Goal: Task Accomplishment & Management: Manage account settings

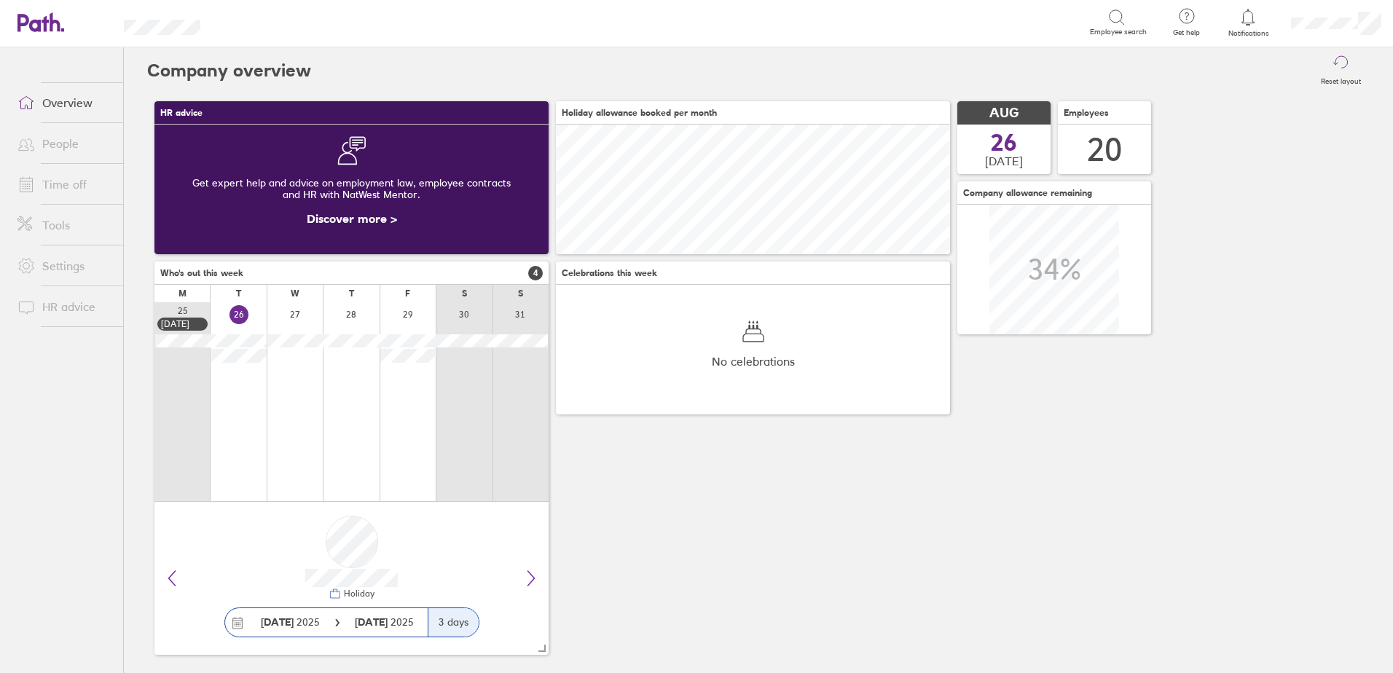
scroll to position [130, 394]
click at [61, 186] on link "Time off" at bounding box center [64, 184] width 117 height 29
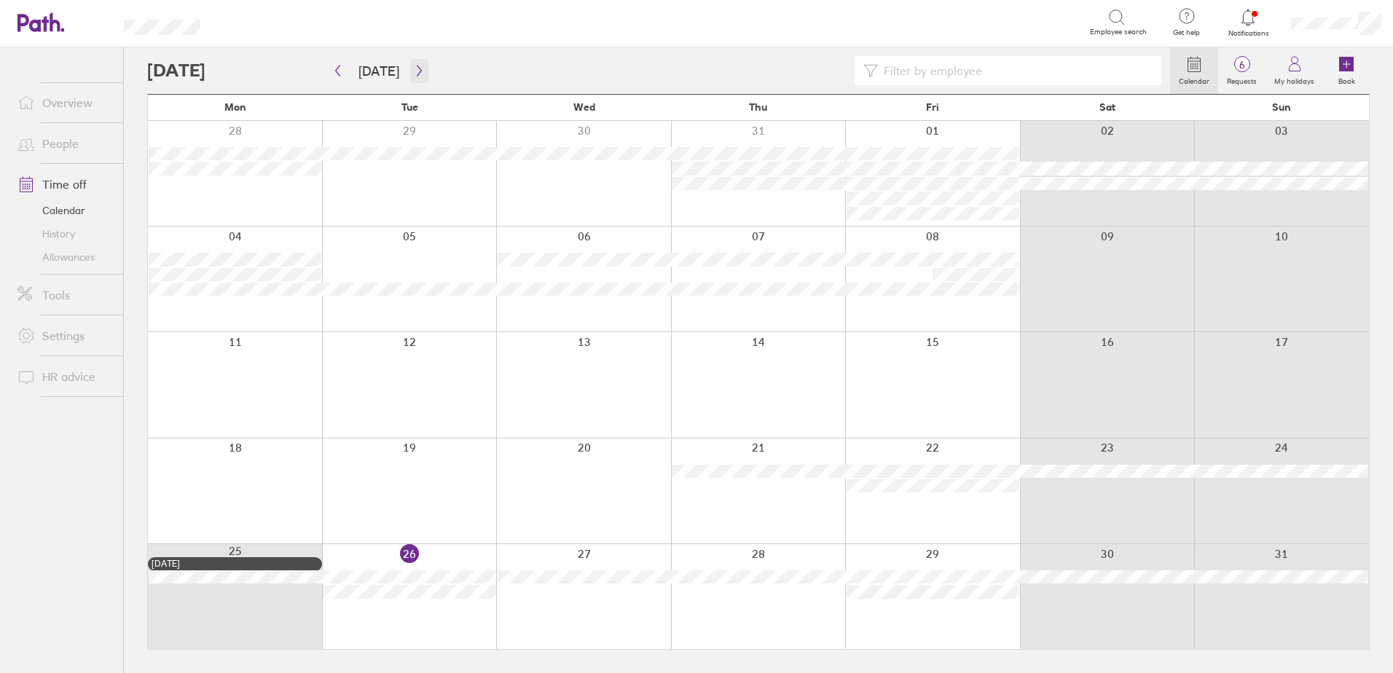
click at [417, 69] on icon "button" at bounding box center [419, 71] width 4 height 11
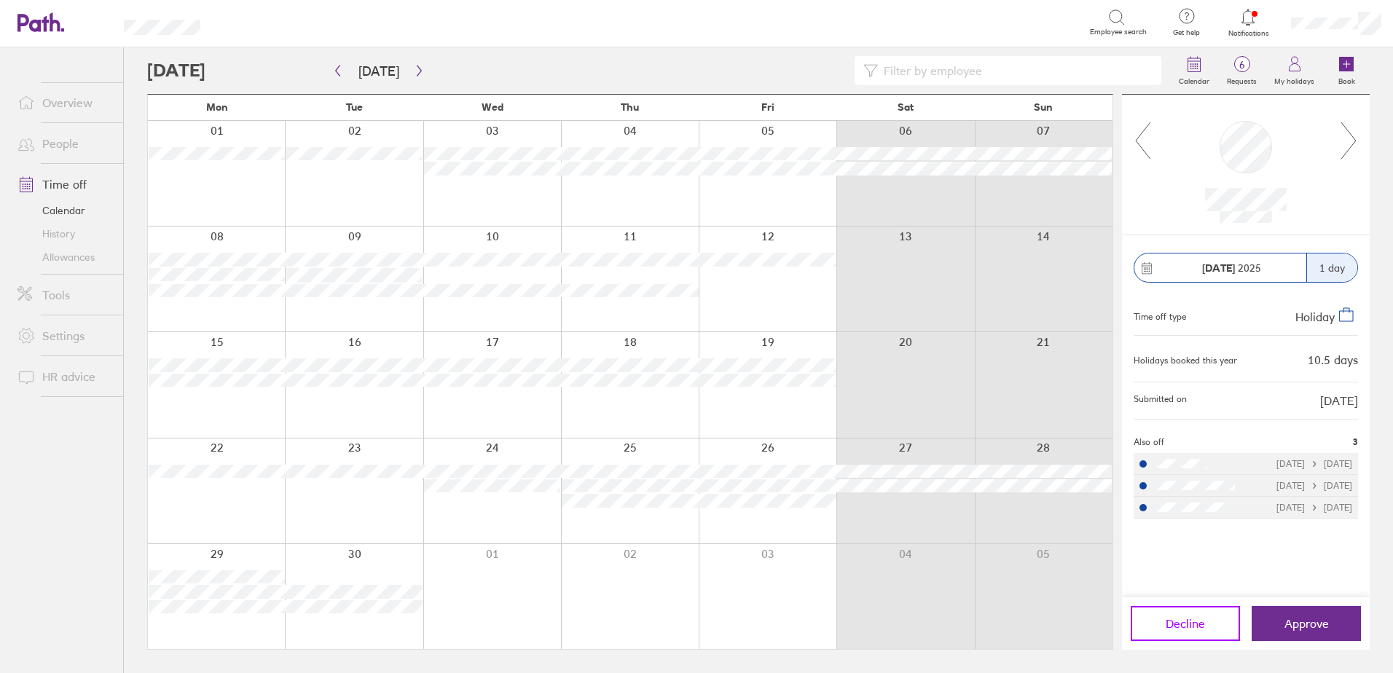
click at [1186, 621] on span "Decline" at bounding box center [1185, 623] width 39 height 13
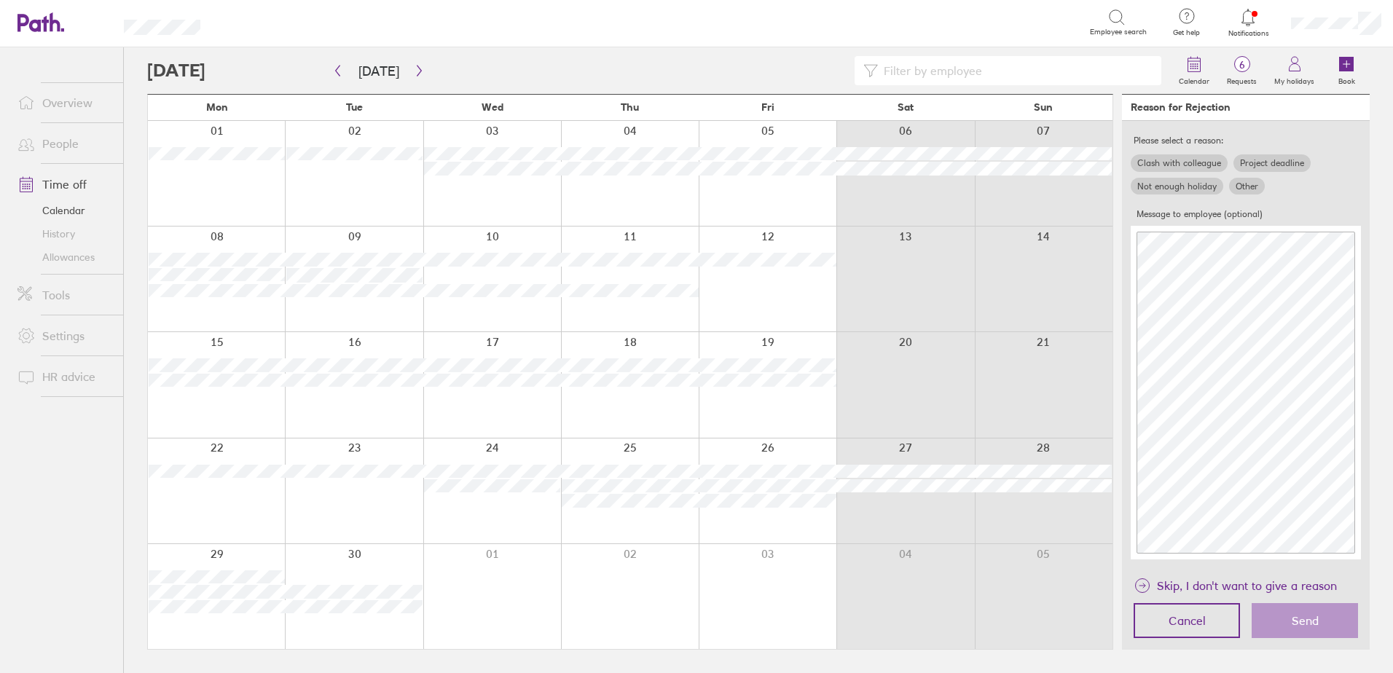
click at [1249, 187] on label "Other" at bounding box center [1247, 186] width 36 height 17
click at [0, 0] on input "Other" at bounding box center [0, 0] width 0 height 0
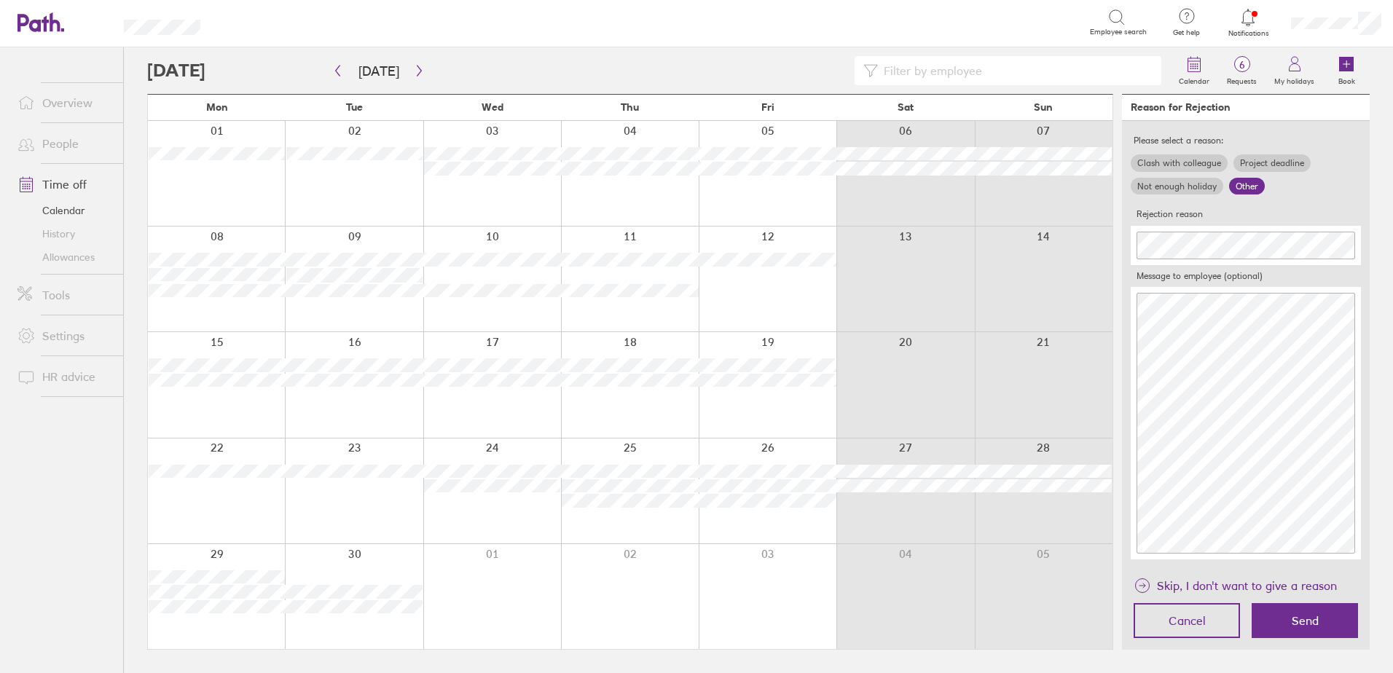
click at [1190, 162] on label "Clash with colleague" at bounding box center [1179, 162] width 97 height 17
click at [0, 0] on input "Clash with colleague" at bounding box center [0, 0] width 0 height 0
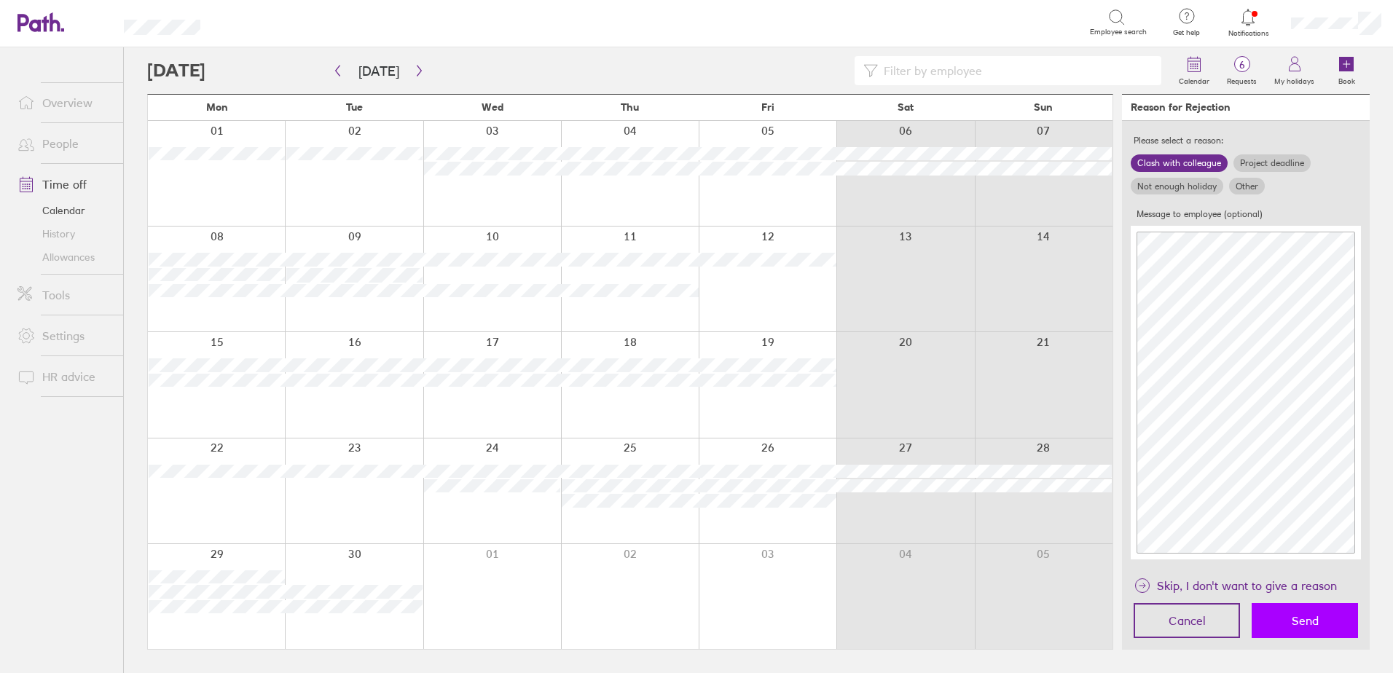
click at [1307, 626] on span "Send" at bounding box center [1305, 620] width 27 height 13
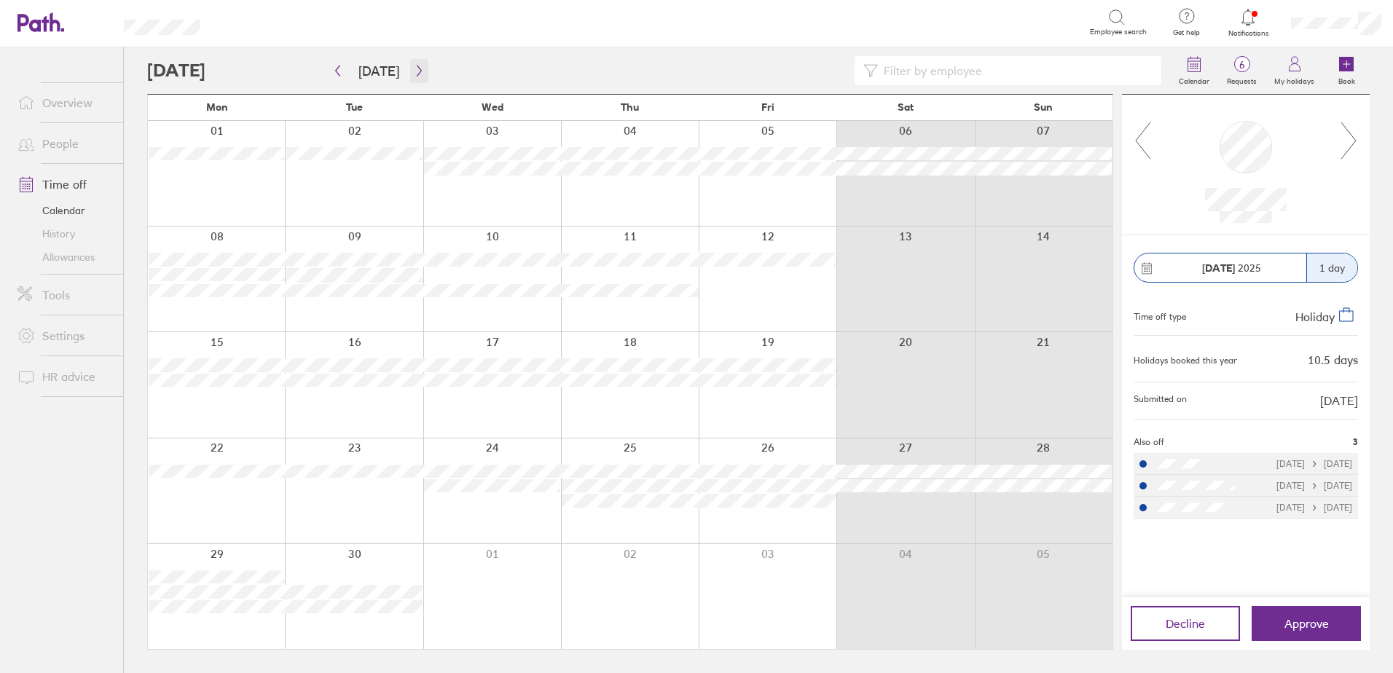
click at [420, 67] on icon "button" at bounding box center [419, 71] width 11 height 12
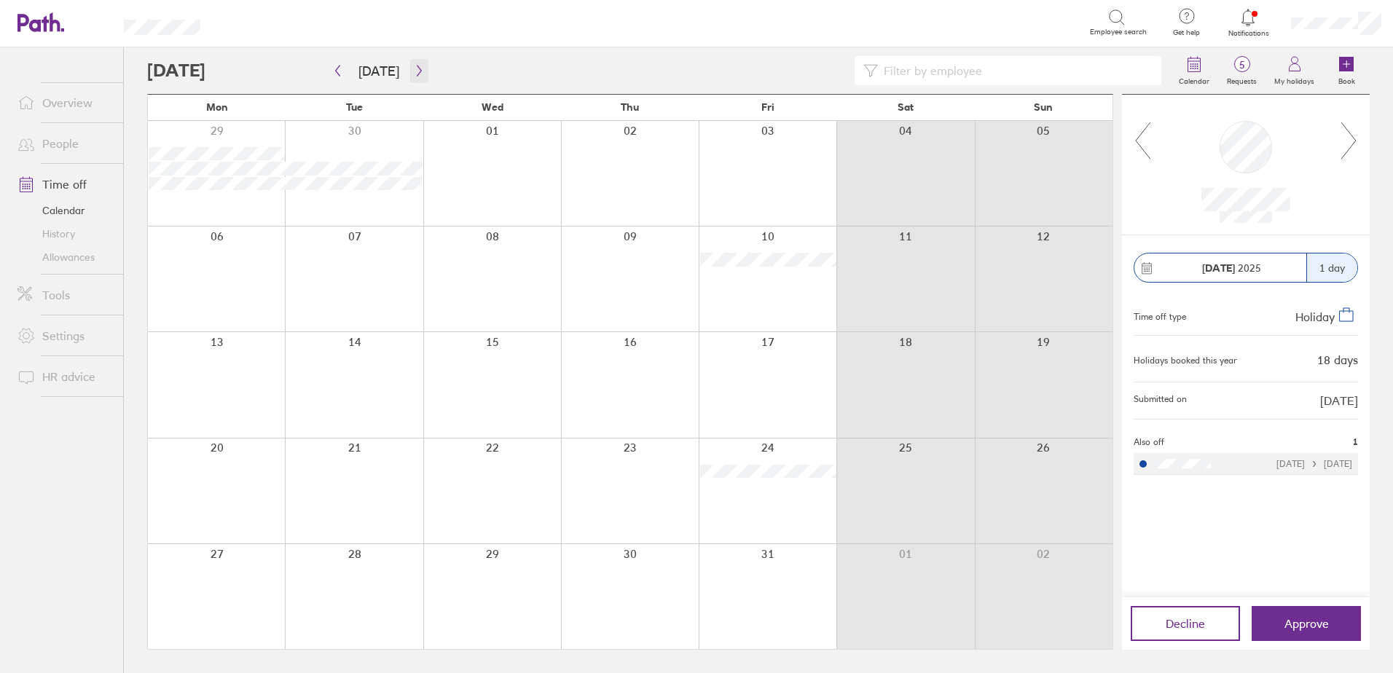
click at [417, 71] on icon "button" at bounding box center [419, 71] width 11 height 12
click at [414, 70] on icon "button" at bounding box center [419, 71] width 11 height 12
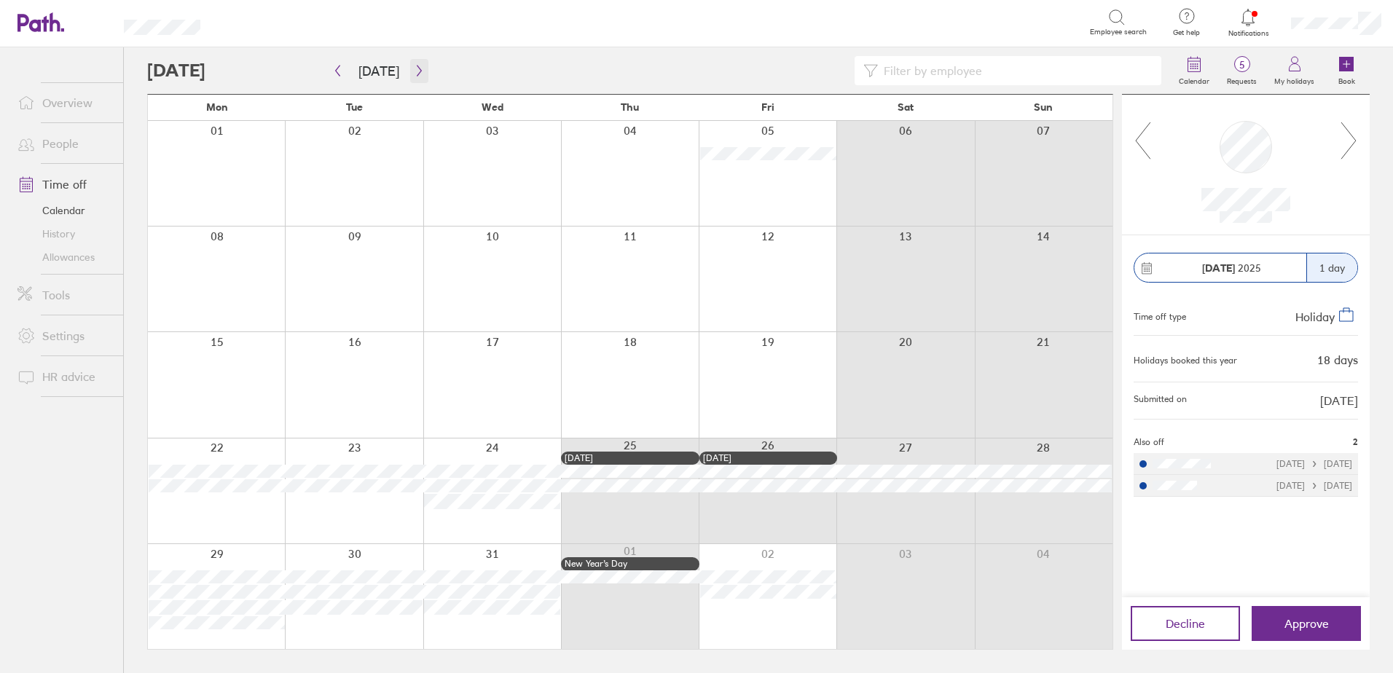
click at [414, 70] on icon "button" at bounding box center [419, 71] width 11 height 12
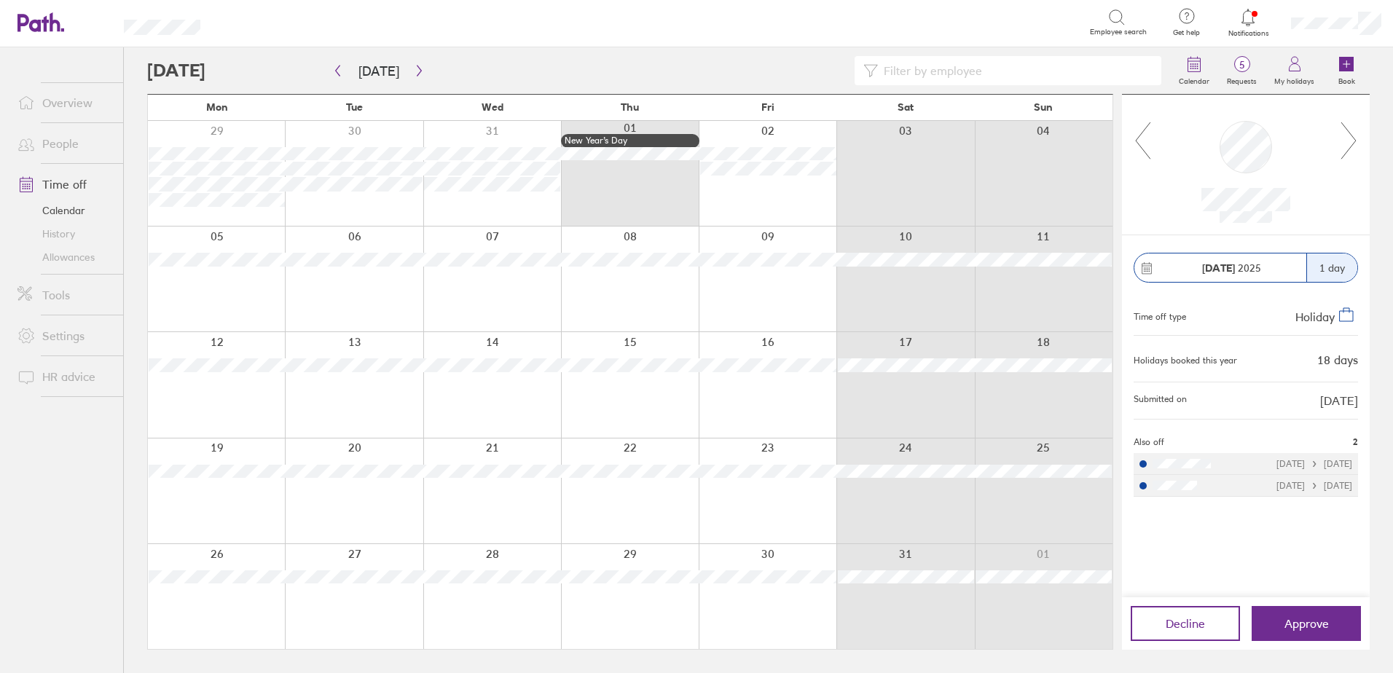
click at [1348, 139] on icon at bounding box center [1349, 140] width 18 height 39
click at [418, 67] on icon "button" at bounding box center [419, 71] width 11 height 12
